Goal: Navigation & Orientation: Find specific page/section

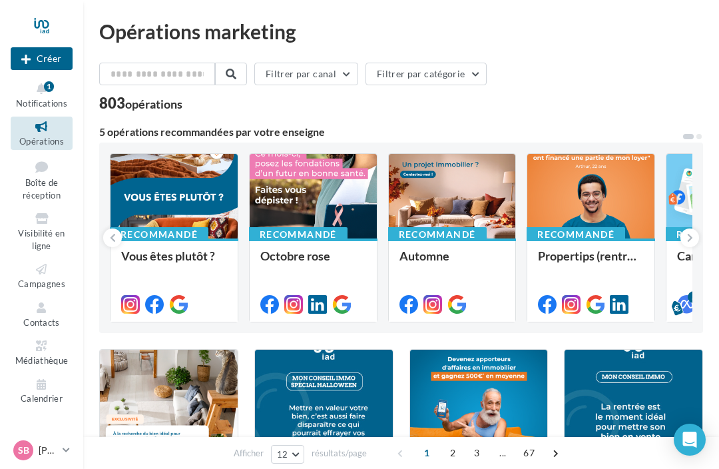
click at [55, 278] on span "Campagnes" at bounding box center [41, 283] width 47 height 11
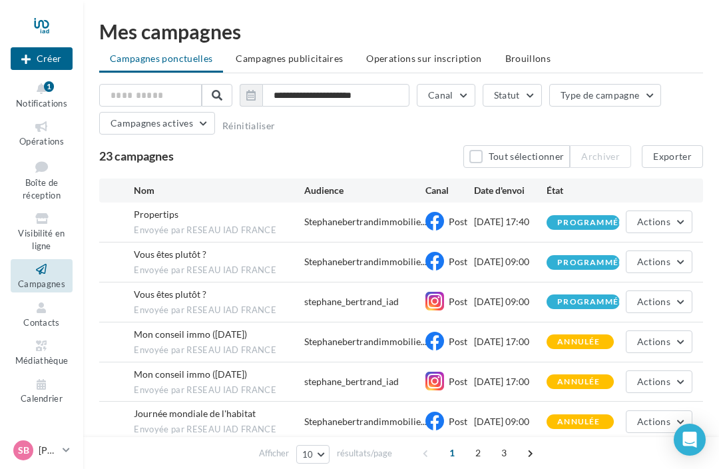
click at [49, 131] on icon at bounding box center [42, 126] width 54 height 15
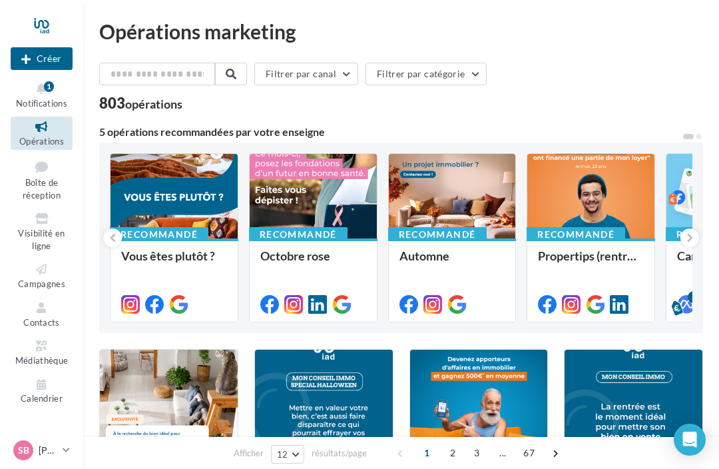
click at [181, 196] on div at bounding box center [174, 197] width 127 height 86
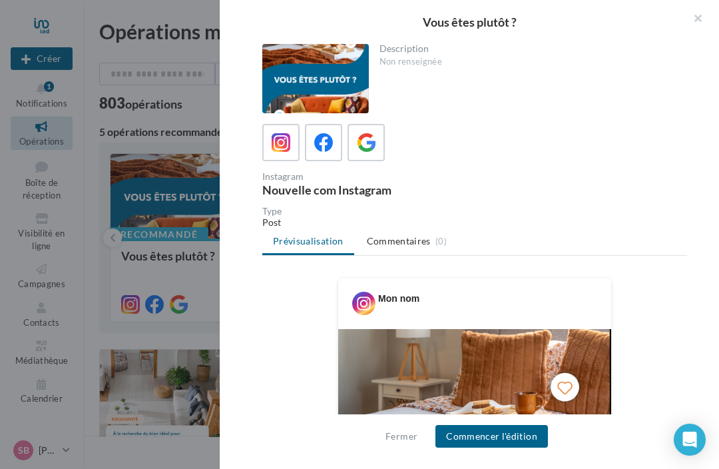
click at [322, 136] on icon at bounding box center [323, 142] width 19 height 19
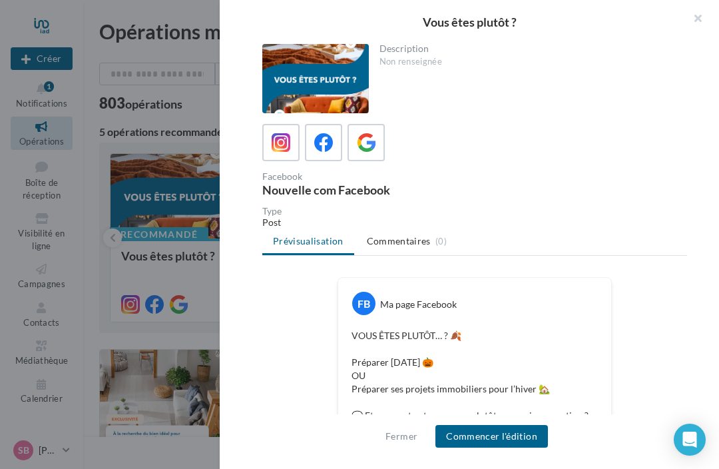
click at [694, 21] on button "button" at bounding box center [692, 20] width 53 height 40
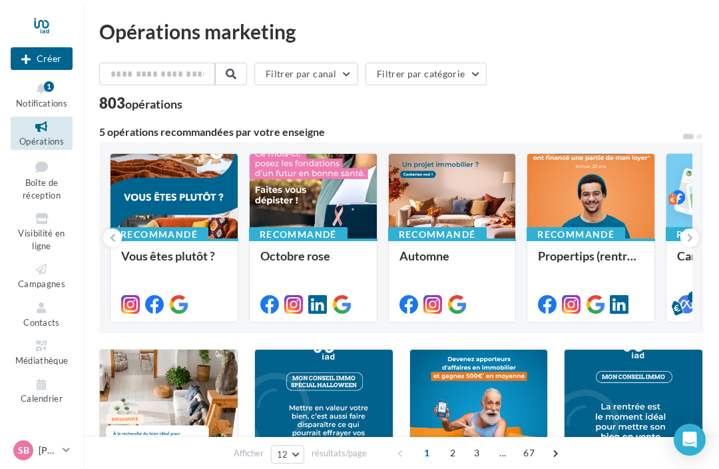
click at [51, 272] on icon at bounding box center [42, 269] width 54 height 15
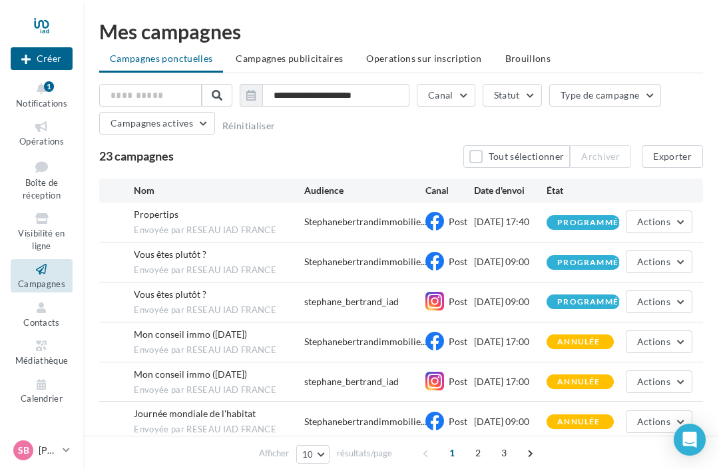
click at [687, 264] on button "Actions" at bounding box center [659, 261] width 67 height 23
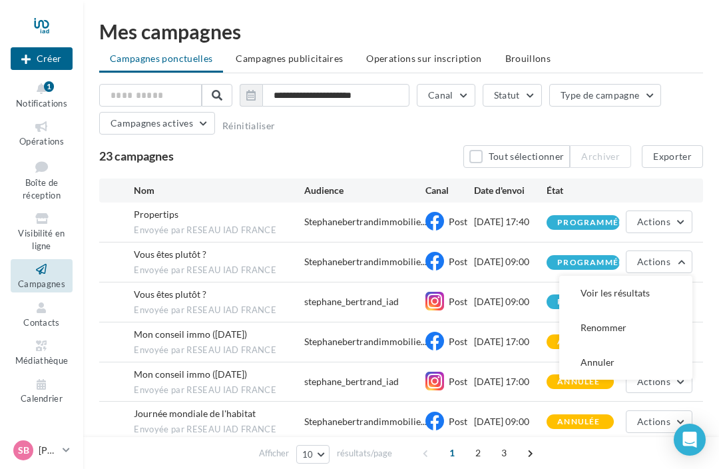
click at [524, 316] on div "Vous êtes plutôt ? Envoyée par RESEAU IAD FRANCE stephane_bertrand_iad Post 14/…" at bounding box center [401, 301] width 604 height 39
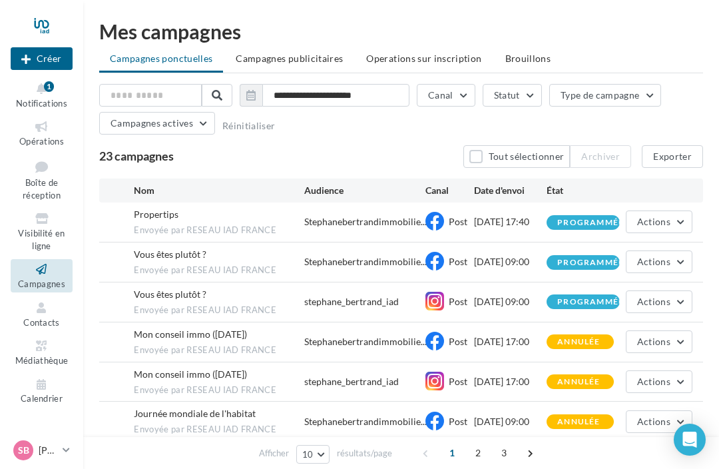
click at [200, 217] on div "Propertips Envoyée par RESEAU IAD FRANCE" at bounding box center [219, 222] width 170 height 29
click at [37, 136] on span "Opérations" at bounding box center [41, 141] width 45 height 11
